Goal: Transaction & Acquisition: Purchase product/service

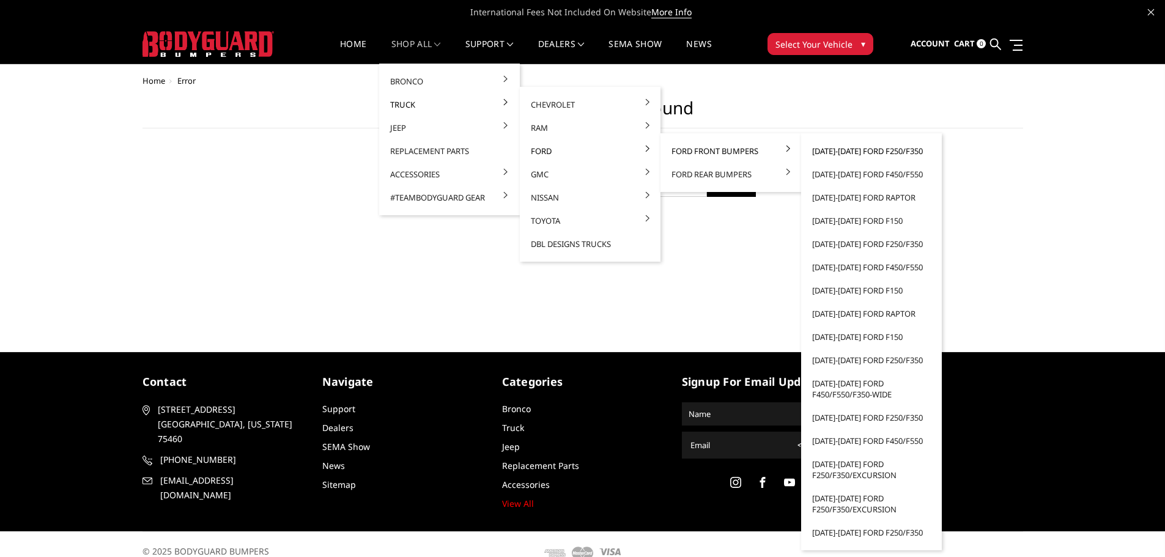
click at [850, 147] on link "[DATE]-[DATE] Ford F250/F350" at bounding box center [871, 150] width 131 height 23
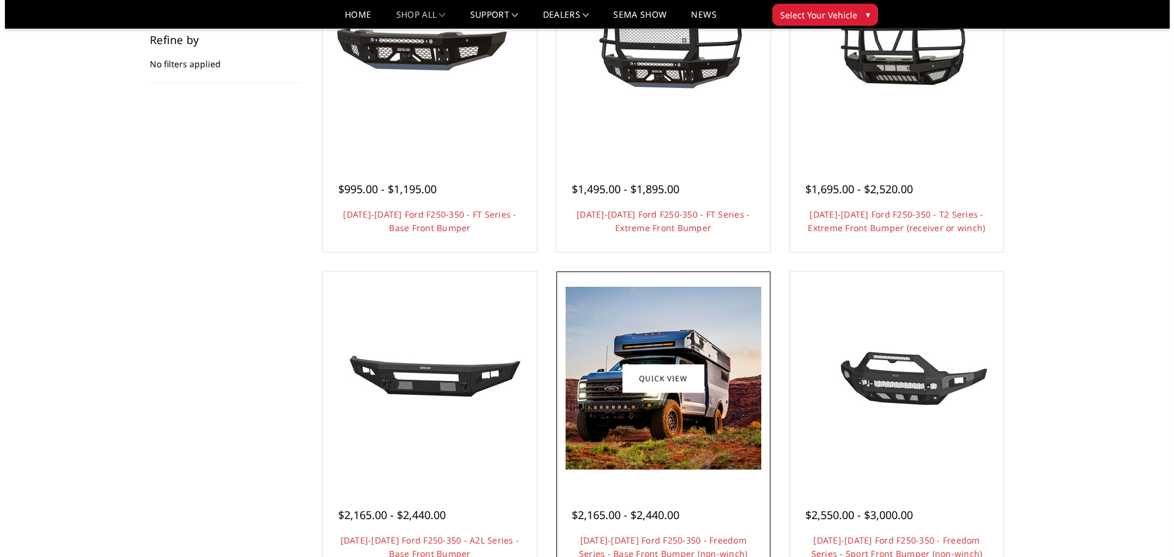
scroll to position [183, 0]
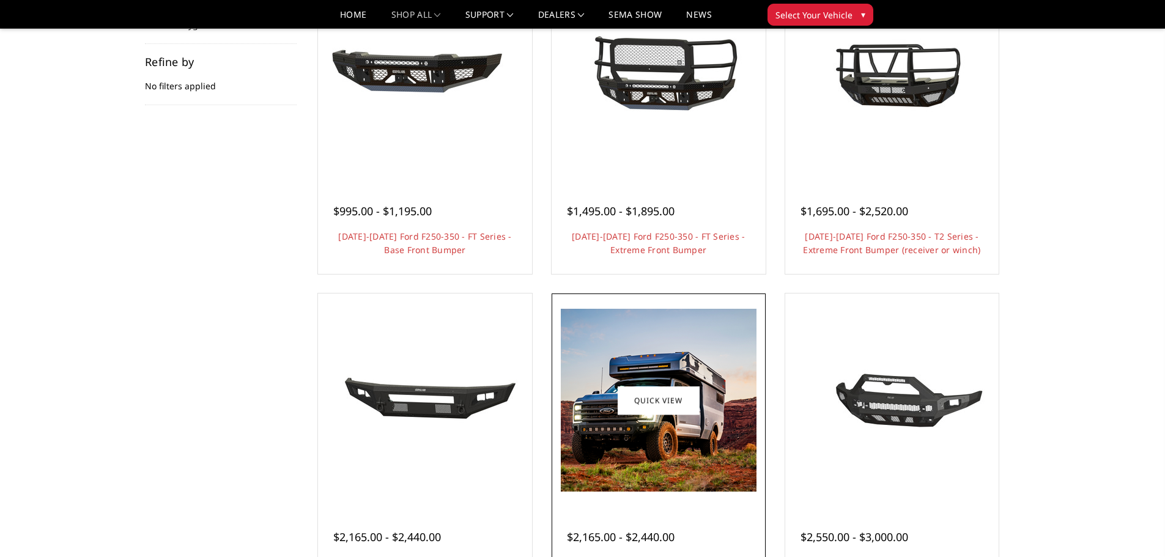
click at [645, 506] on div "$2,165.00 - $2,440.00 [DATE]-[DATE] Ford F250-350 - Freedom Series - Base Front…" at bounding box center [659, 550] width 208 height 93
click at [644, 402] on link "Quick view" at bounding box center [659, 400] width 82 height 29
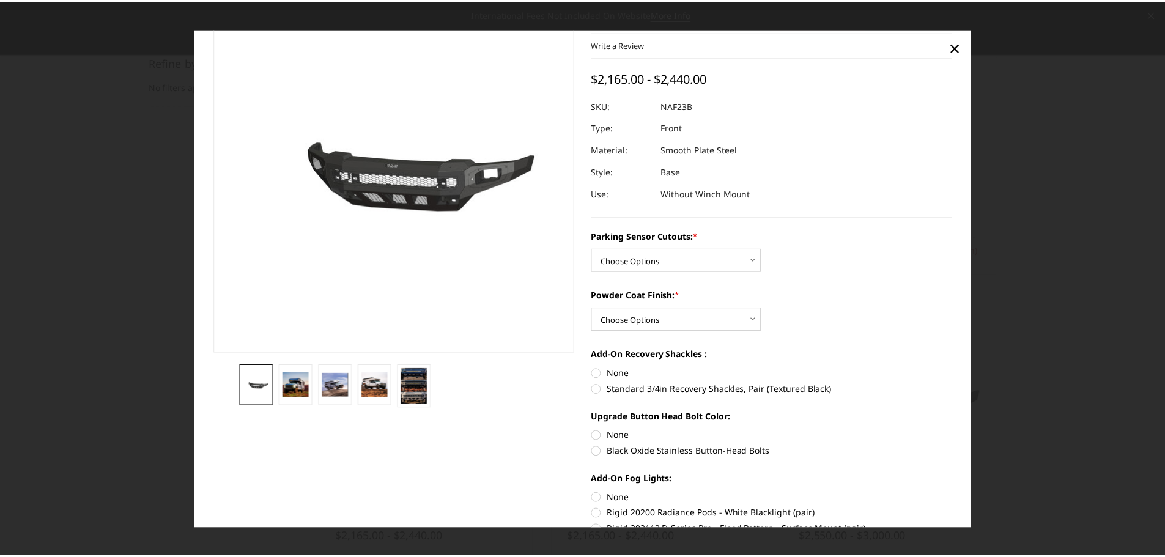
scroll to position [0, 0]
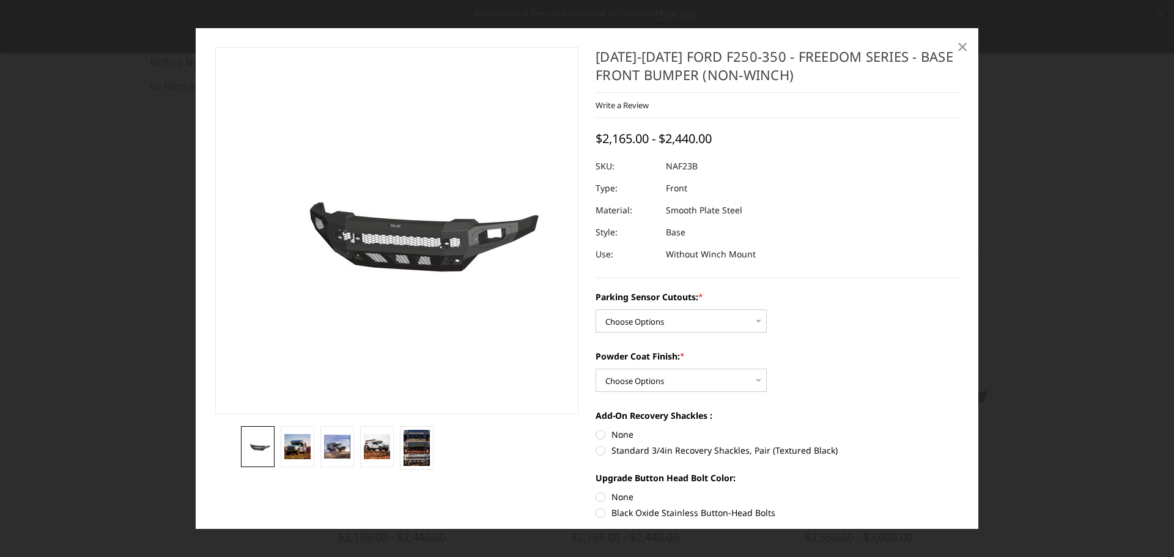
click at [964, 43] on span "×" at bounding box center [962, 46] width 11 height 26
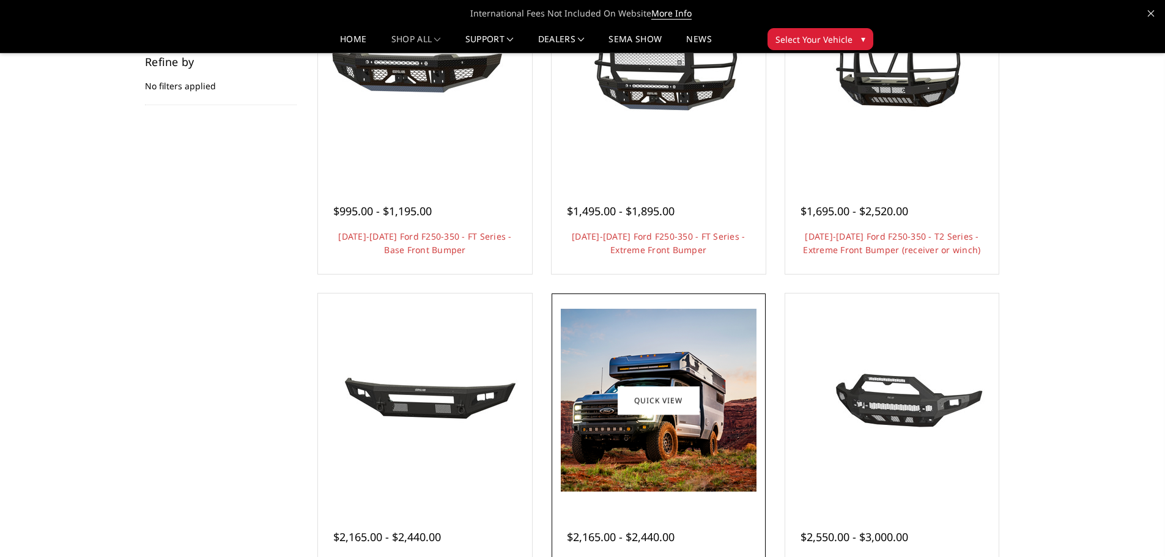
click at [629, 375] on img at bounding box center [659, 400] width 196 height 183
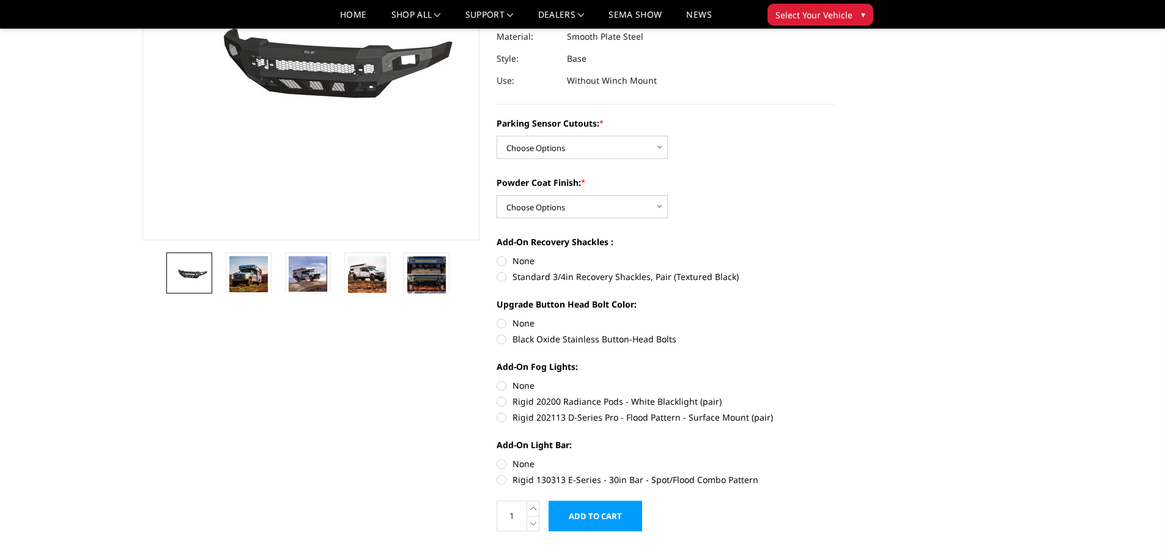
scroll to position [306, 0]
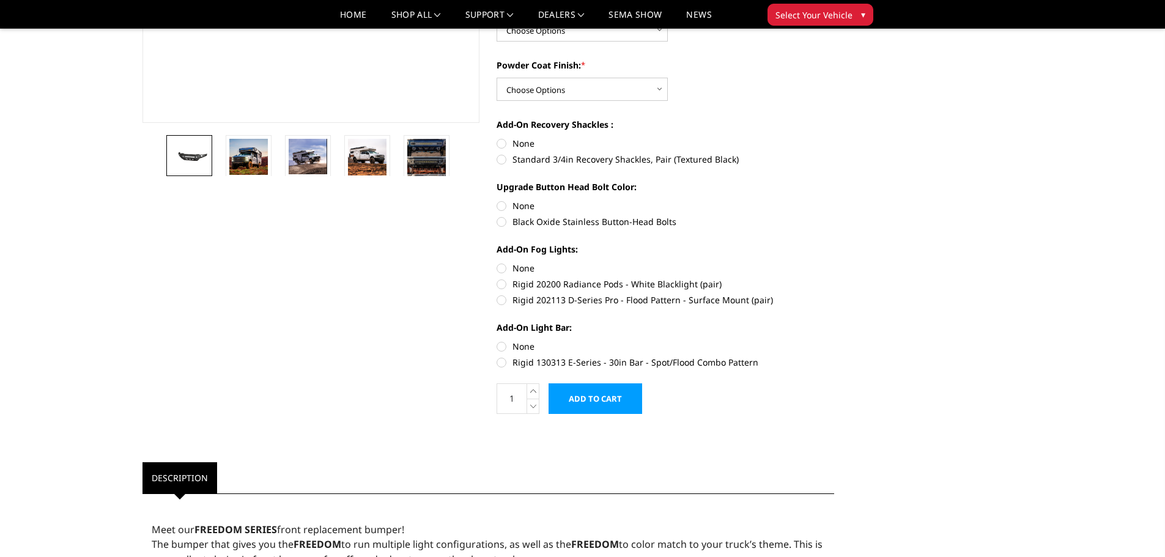
click at [602, 367] on label "Rigid 130313 E-Series - 30in Bar - Spot/Flood Combo Pattern" at bounding box center [664, 362] width 337 height 13
click at [834, 341] on input "Rigid 130313 E-Series - 30in Bar - Spot/Flood Combo Pattern" at bounding box center [834, 340] width 1 height 1
radio input "true"
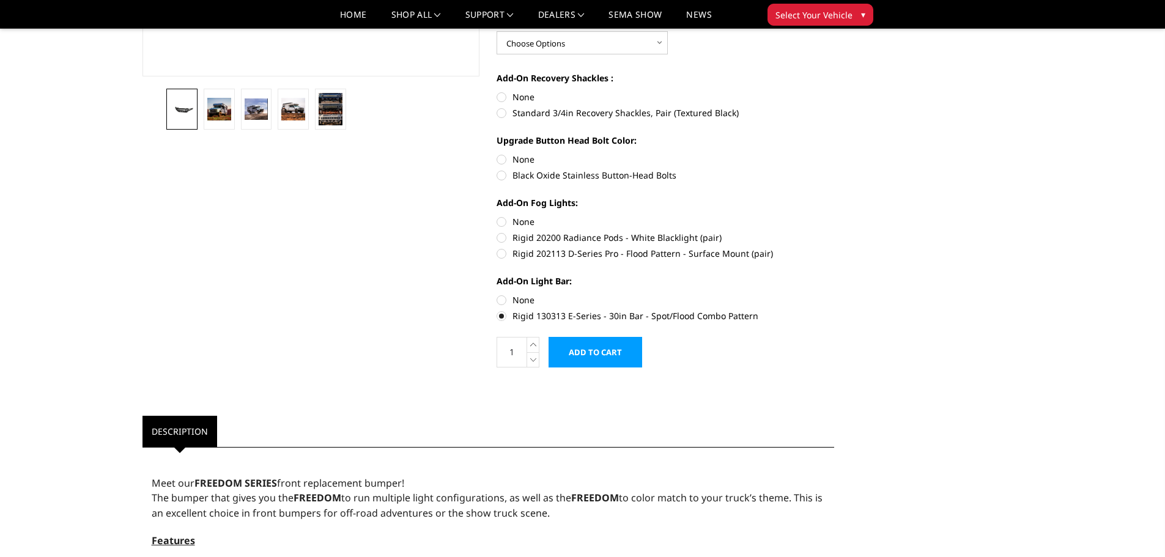
scroll to position [122, 0]
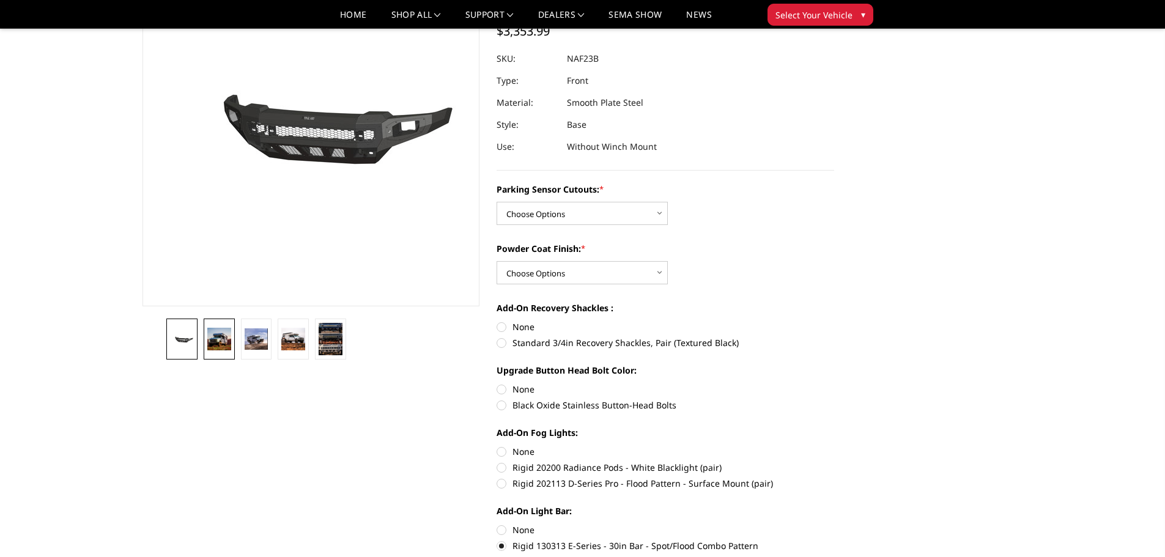
click at [220, 336] on img at bounding box center [219, 339] width 24 height 22
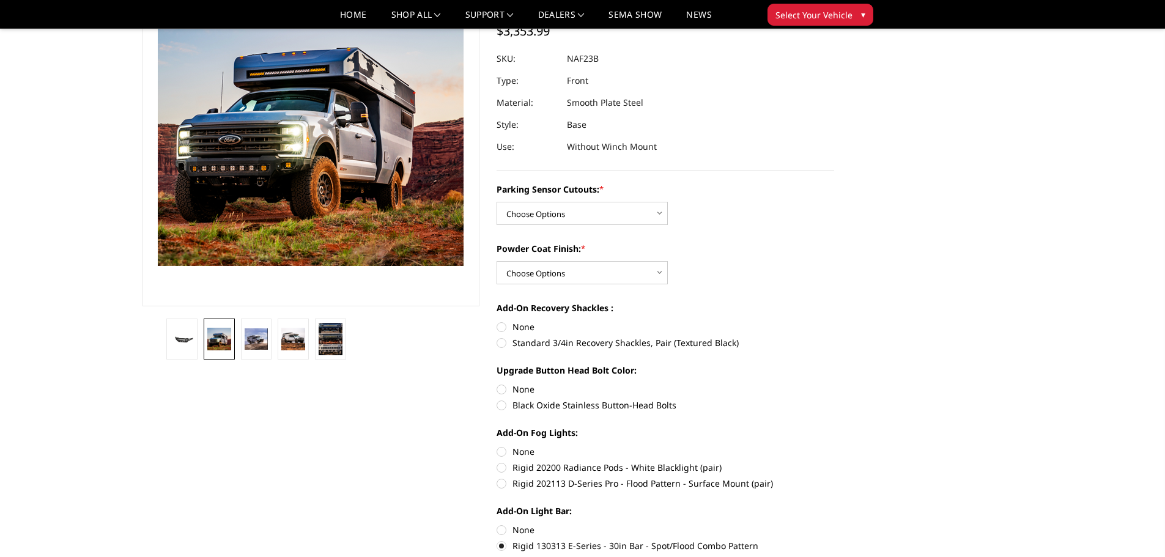
scroll to position [51, 0]
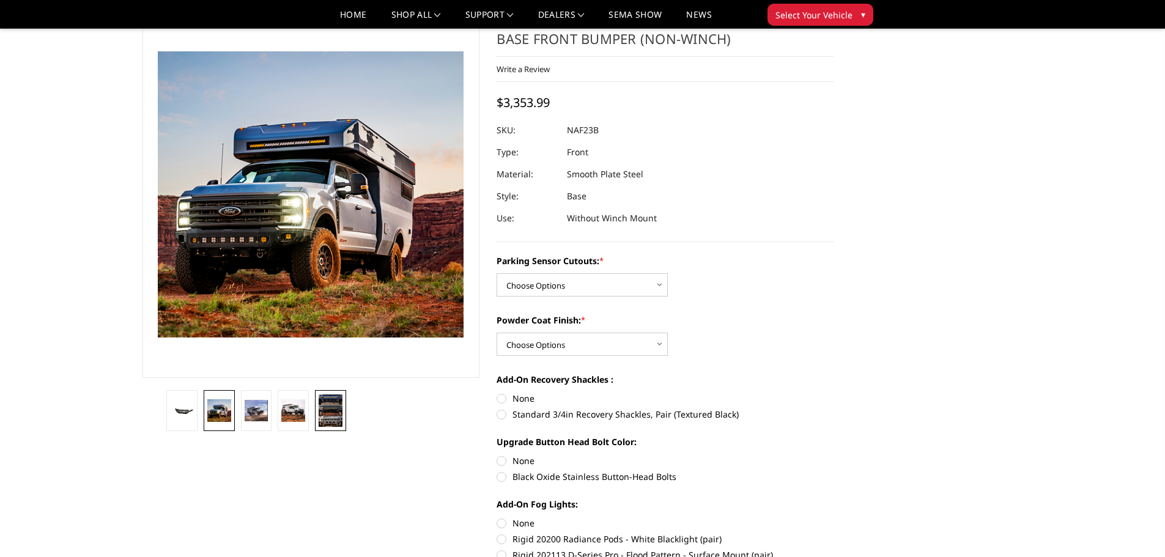
click at [341, 404] on img at bounding box center [331, 410] width 24 height 32
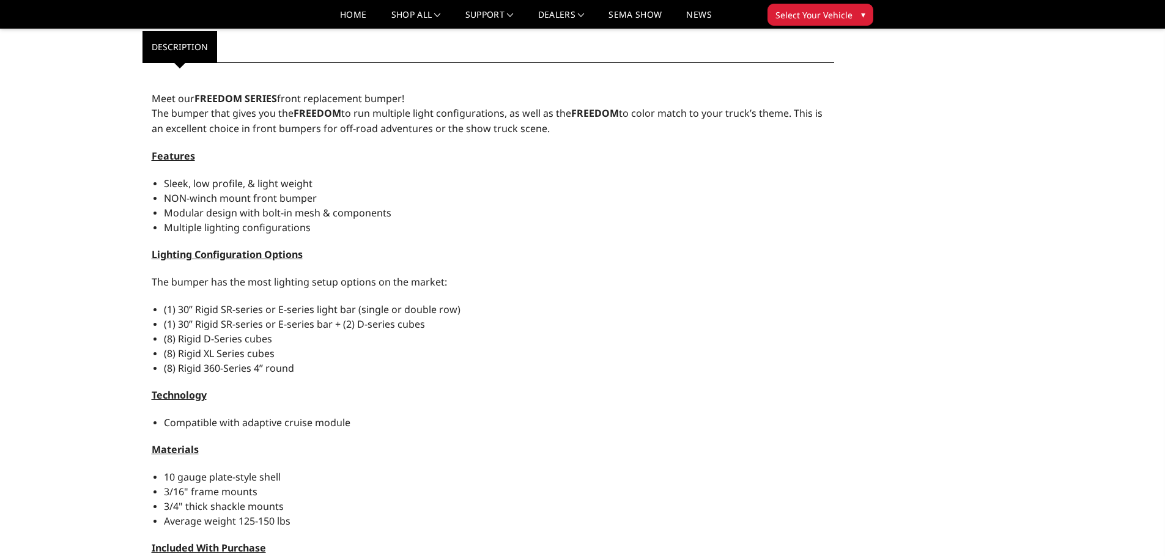
scroll to position [784, 0]
